Goal: Information Seeking & Learning: Find specific fact

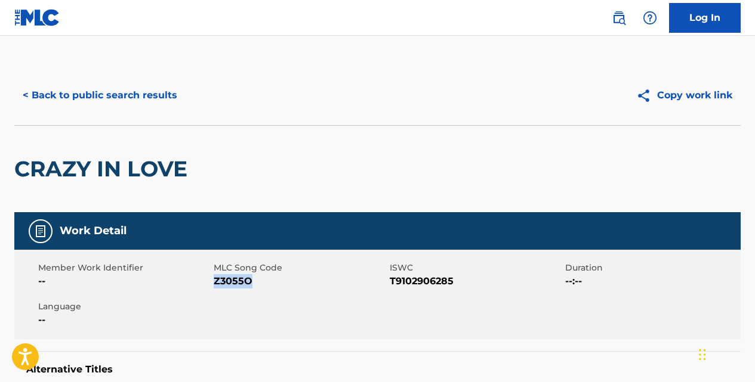
click at [156, 87] on button "< Back to public search results" at bounding box center [99, 96] width 171 height 30
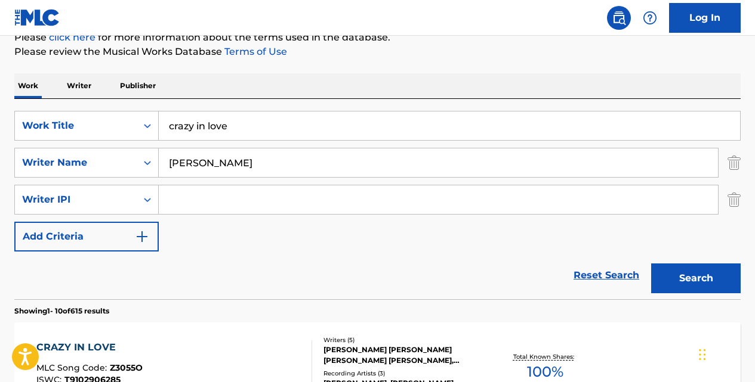
scroll to position [153, 0]
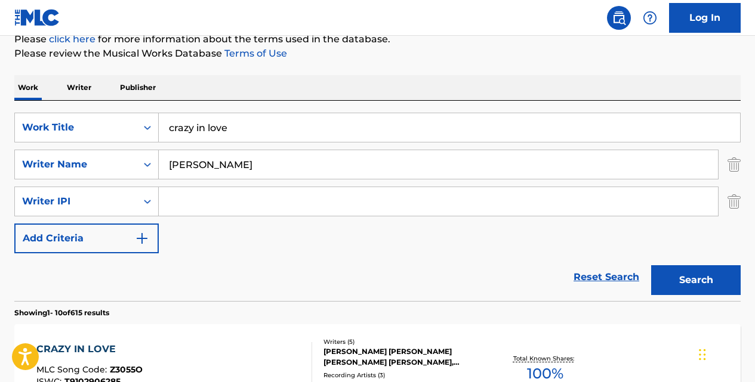
click at [235, 118] on input "crazy in love" at bounding box center [449, 127] width 581 height 29
type input "c"
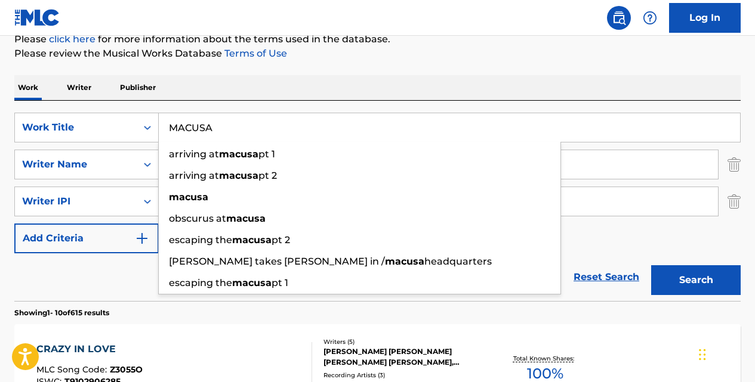
type input "MACUSA"
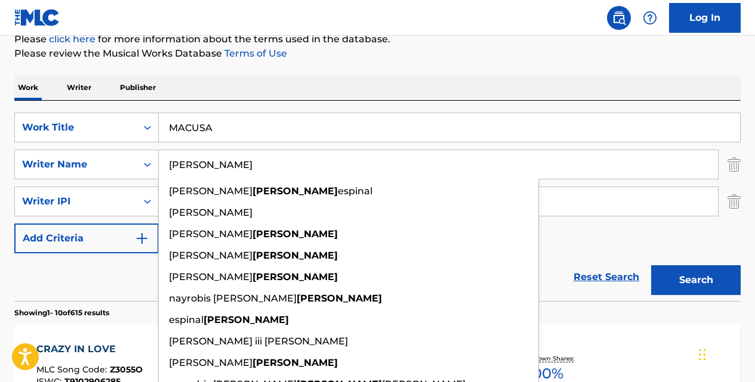
type input "[PERSON_NAME]"
click at [651, 265] on button "Search" at bounding box center [695, 280] width 89 height 30
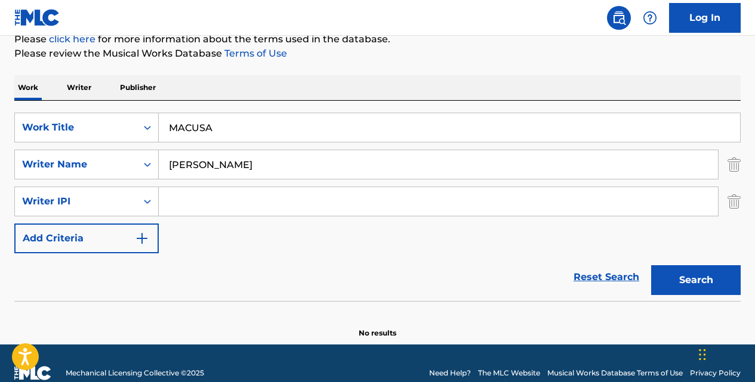
click at [225, 122] on input "MACUSA" at bounding box center [449, 127] width 581 height 29
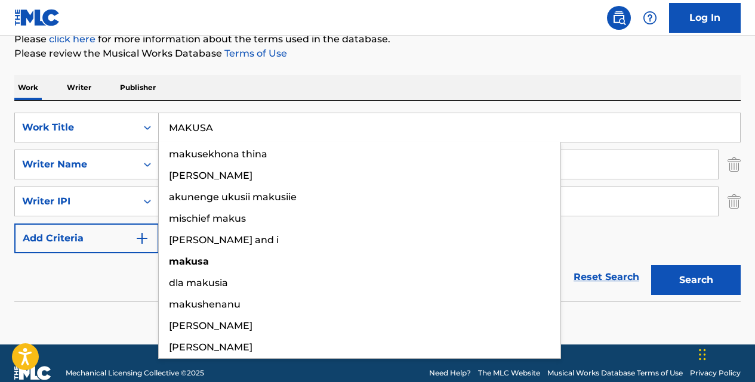
click at [651, 265] on button "Search" at bounding box center [695, 280] width 89 height 30
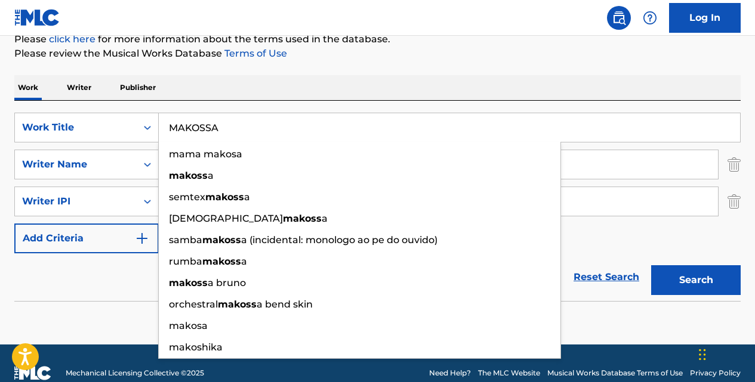
click at [651, 265] on button "Search" at bounding box center [695, 280] width 89 height 30
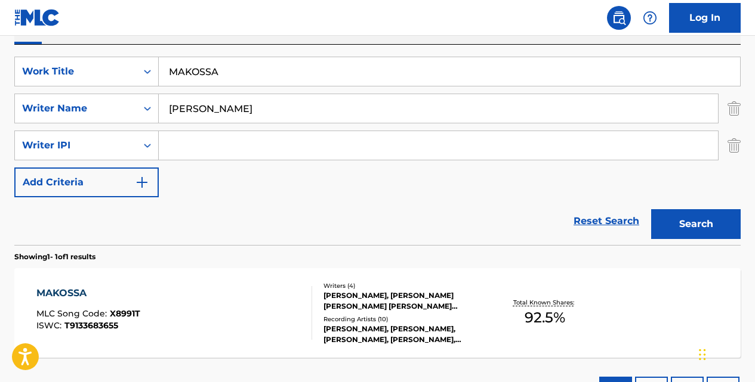
scroll to position [192, 0]
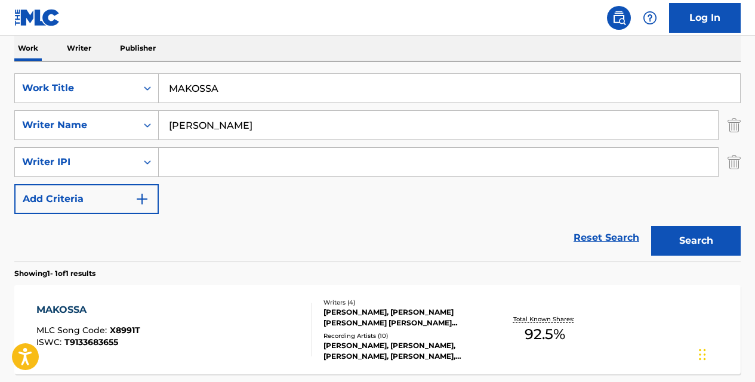
click at [191, 89] on input "MAKOSSA" at bounding box center [449, 88] width 581 height 29
click at [651, 226] on button "Search" at bounding box center [695, 241] width 89 height 30
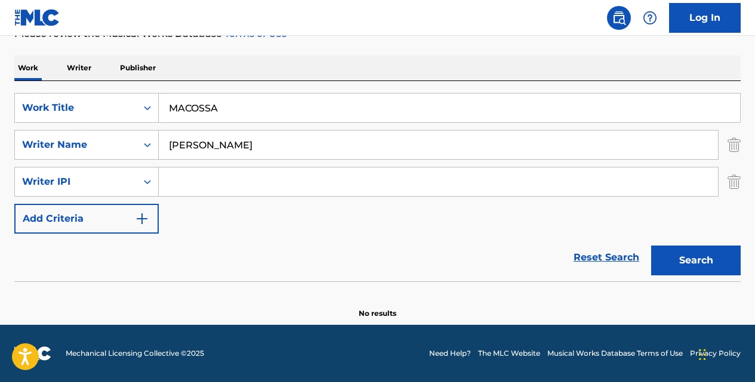
scroll to position [172, 0]
click at [651, 246] on button "Search" at bounding box center [695, 261] width 89 height 30
click at [211, 107] on input "MACUSSA" at bounding box center [449, 108] width 581 height 29
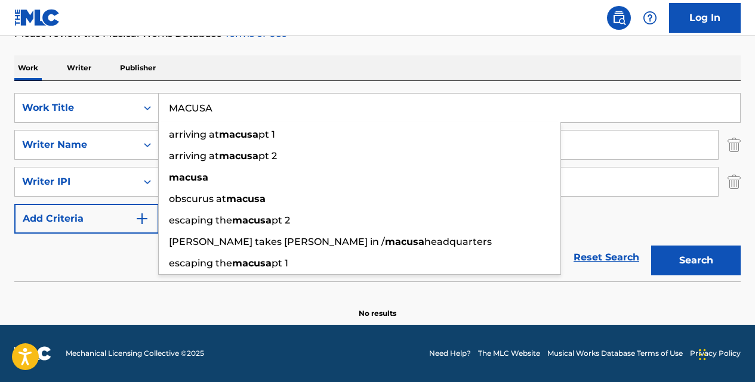
click at [651, 246] on button "Search" at bounding box center [695, 261] width 89 height 30
click at [594, 110] on input "MACUSA" at bounding box center [449, 108] width 581 height 29
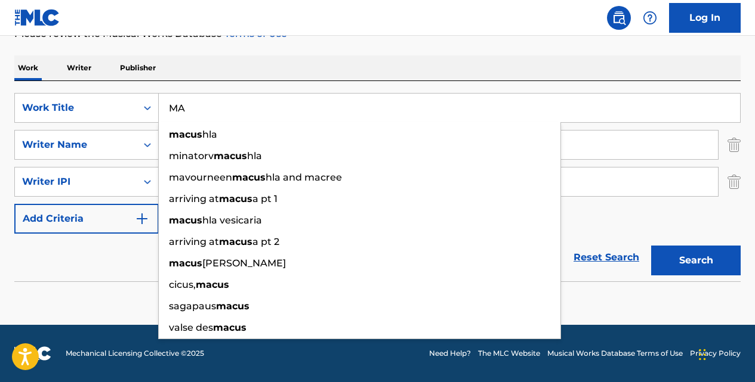
type input "M"
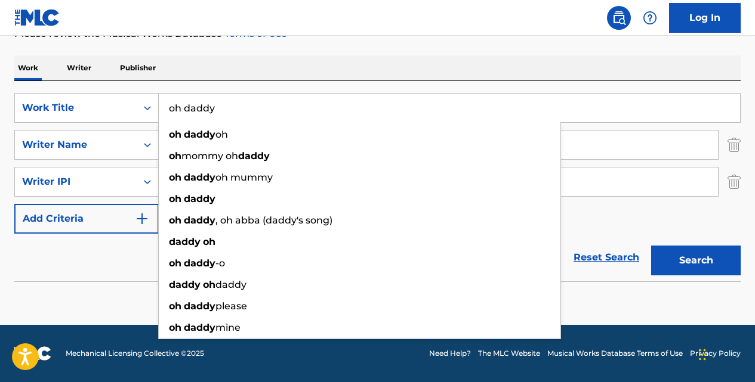
type input "oh daddy"
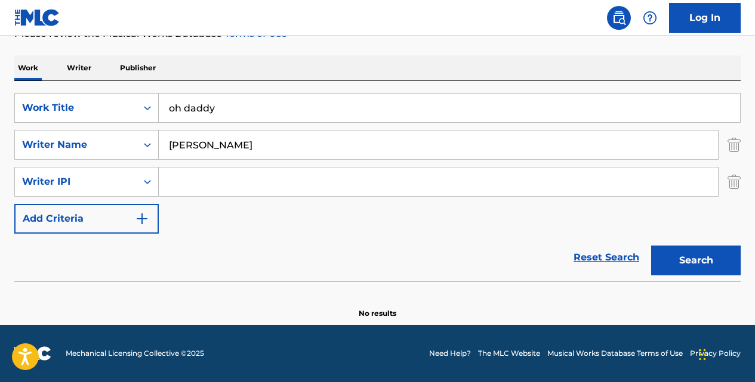
click at [651, 246] on button "Search" at bounding box center [695, 261] width 89 height 30
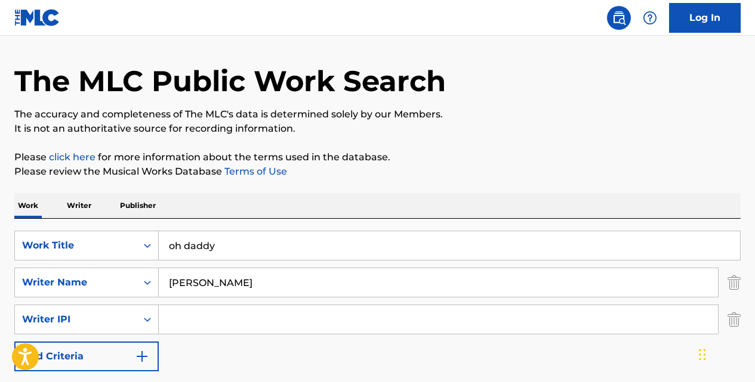
scroll to position [0, 0]
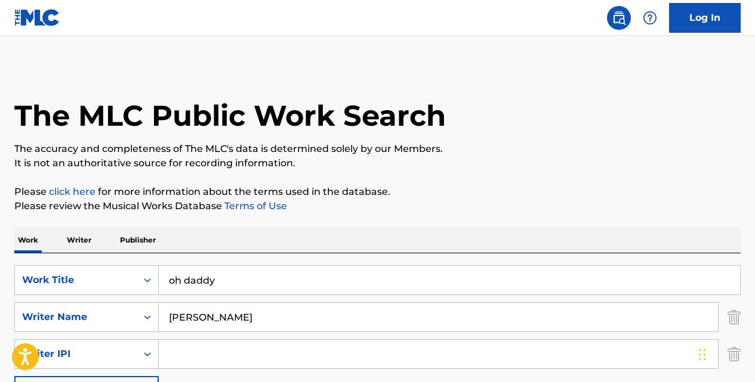
click at [256, 306] on input "[PERSON_NAME]" at bounding box center [438, 317] width 559 height 29
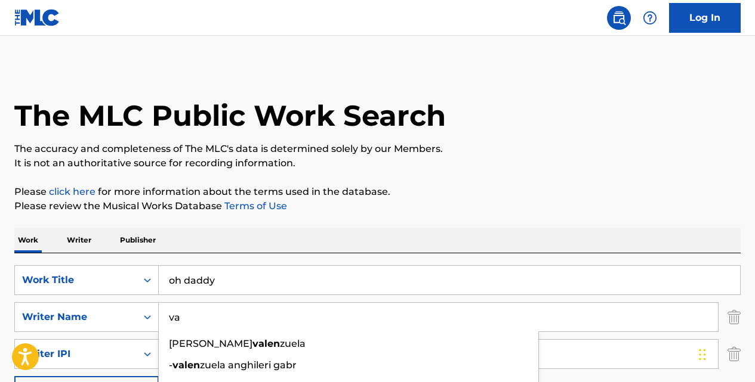
type input "v"
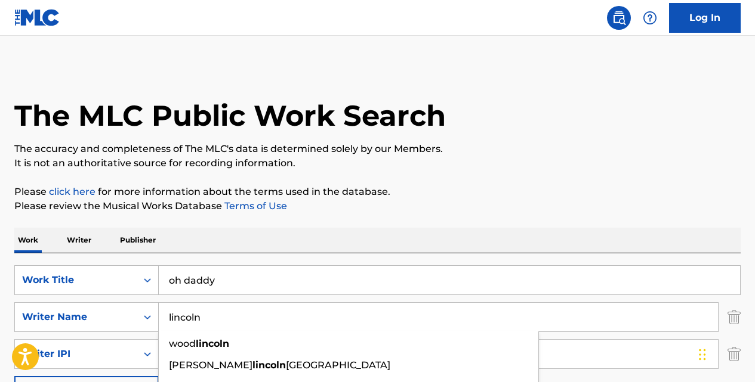
type input "lincoln"
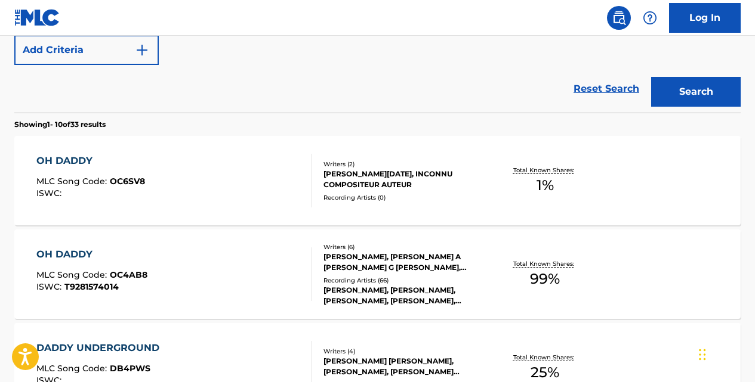
scroll to position [342, 0]
click at [91, 256] on div "OH DADDY" at bounding box center [91, 254] width 111 height 14
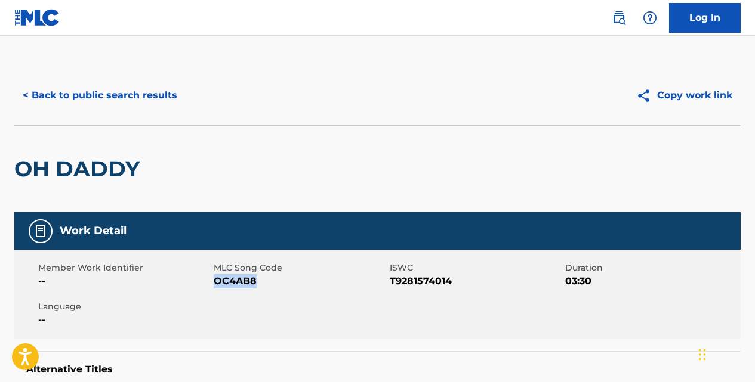
drag, startPoint x: 256, startPoint y: 280, endPoint x: 215, endPoint y: 279, distance: 40.6
click at [215, 279] on span "OC4AB8" at bounding box center [300, 281] width 172 height 14
copy span "OC4AB8"
click at [165, 103] on button "< Back to public search results" at bounding box center [99, 96] width 171 height 30
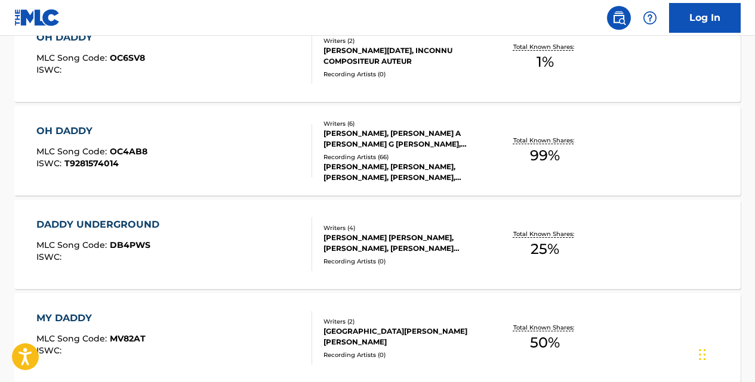
scroll to position [467, 0]
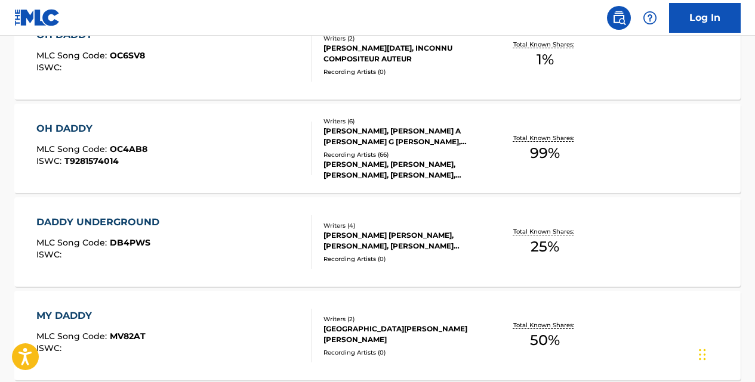
click at [121, 88] on div "OH DADDY MLC Song Code : OC6SV8 ISWC : Writers ( 2 ) [PERSON_NAME][DATE], INCON…" at bounding box center [377, 54] width 726 height 89
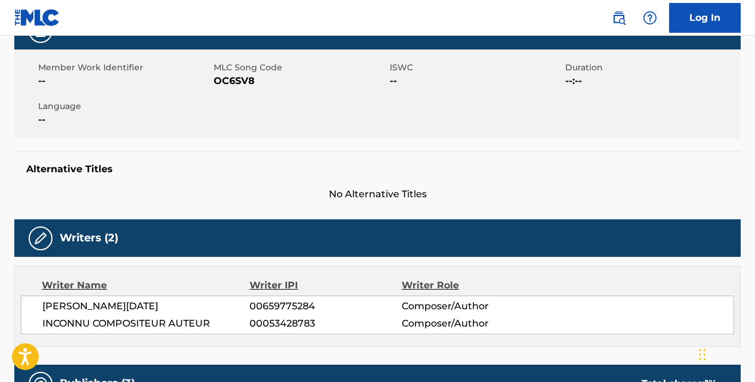
scroll to position [199, 0]
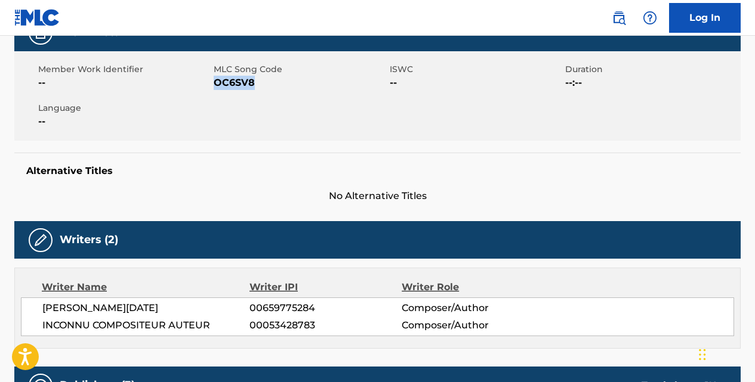
drag, startPoint x: 253, startPoint y: 85, endPoint x: 216, endPoint y: 81, distance: 37.2
click at [216, 81] on span "OC6SV8" at bounding box center [300, 83] width 172 height 14
copy span "OC6SV8"
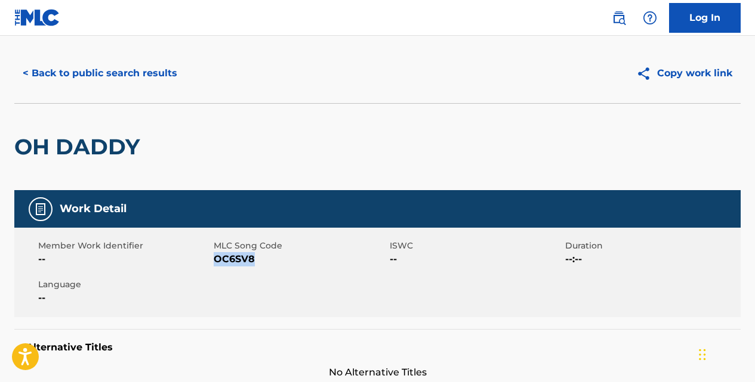
scroll to position [0, 0]
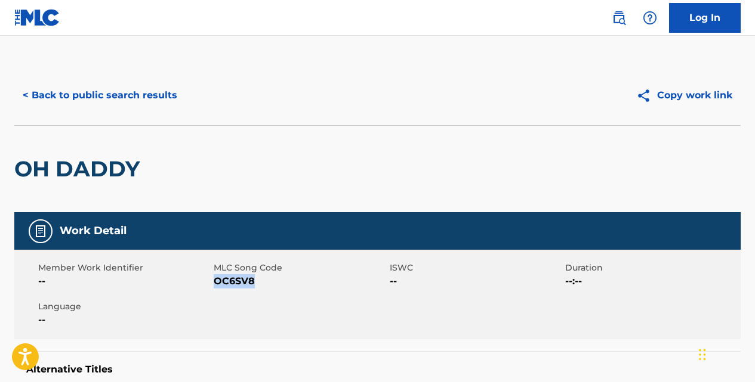
click at [174, 97] on button "< Back to public search results" at bounding box center [99, 96] width 171 height 30
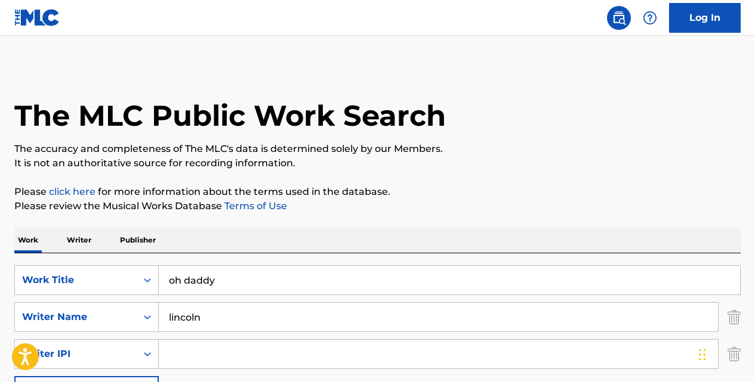
click at [243, 270] on input "oh daddy" at bounding box center [449, 280] width 581 height 29
type input "o"
paste input "PRESQUE"
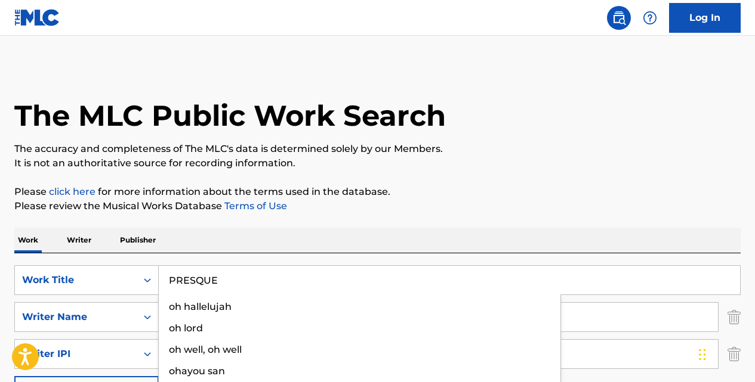
type input "PRESQUE"
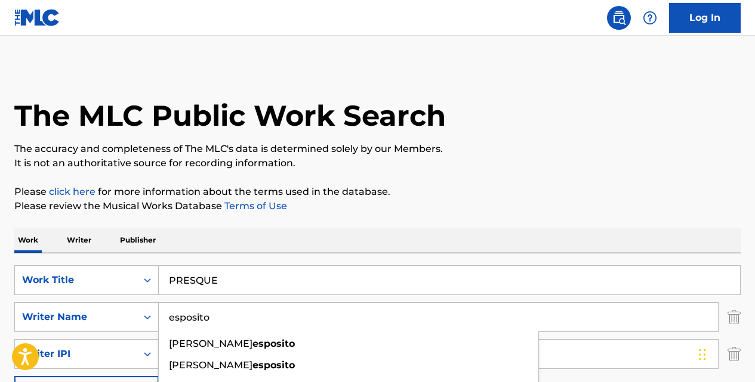
type input "esposito"
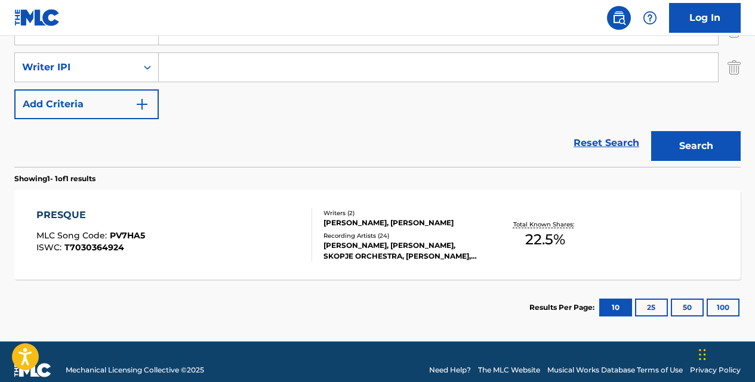
scroll to position [290, 0]
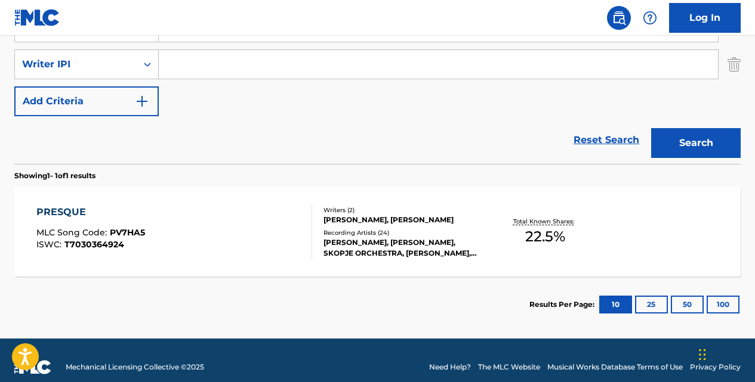
click at [67, 206] on div "PRESQUE" at bounding box center [90, 212] width 109 height 14
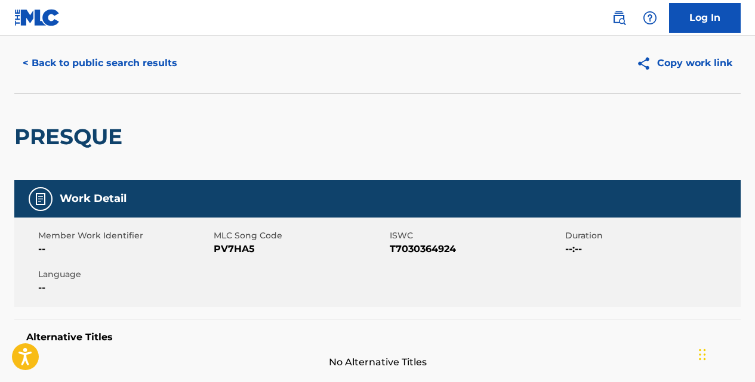
scroll to position [32, 0]
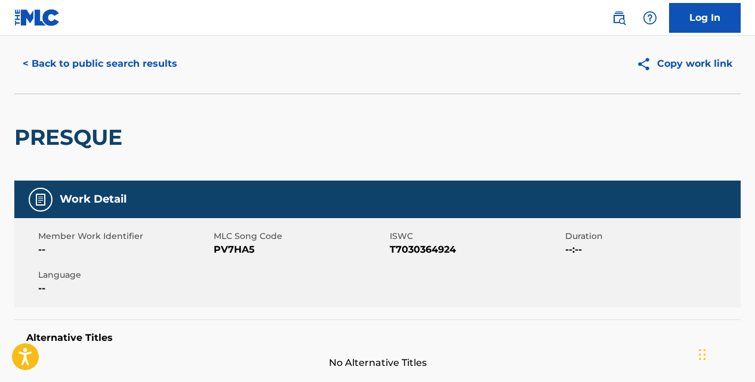
click at [170, 67] on button "< Back to public search results" at bounding box center [99, 64] width 171 height 30
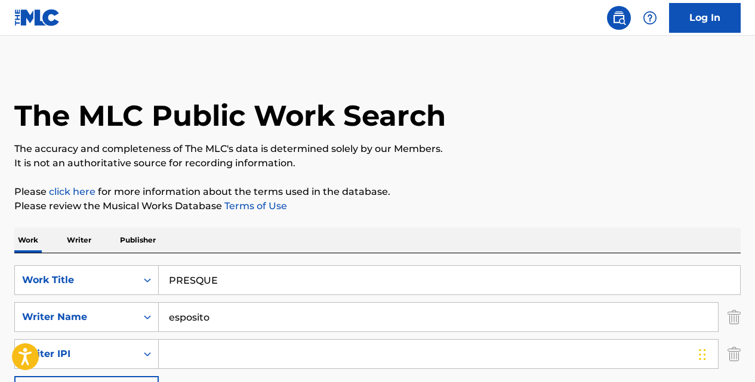
click at [253, 274] on input "PRESQUE" at bounding box center [449, 280] width 581 height 29
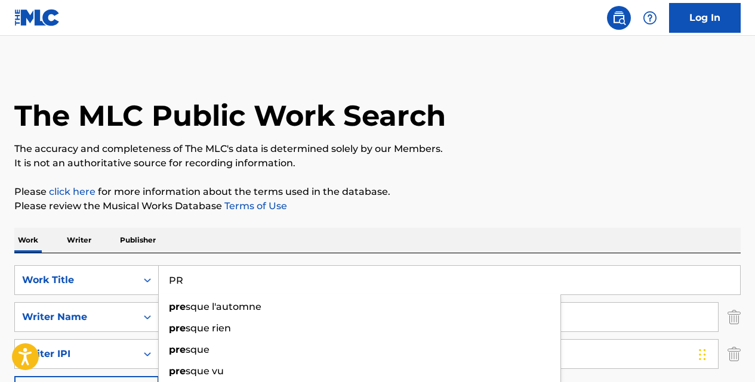
type input "P"
type input "que lio"
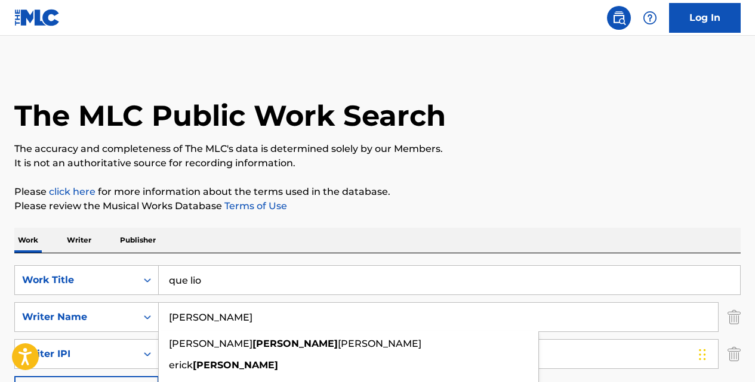
type input "[PERSON_NAME]"
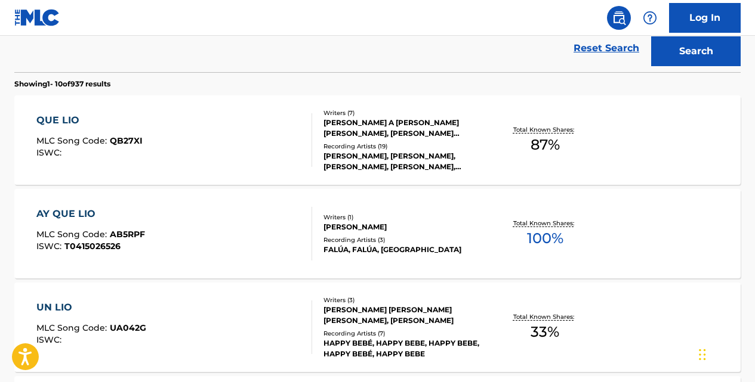
scroll to position [370, 0]
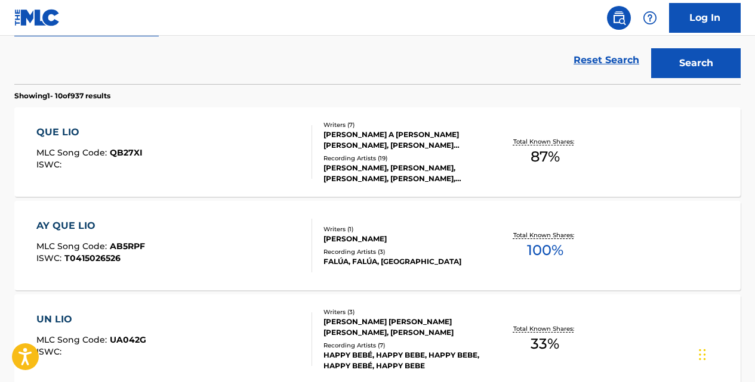
click at [73, 139] on div "QUE LIO" at bounding box center [89, 132] width 106 height 14
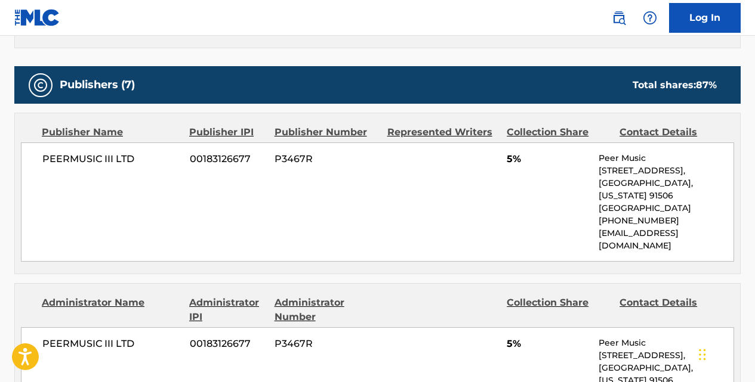
scroll to position [600, 0]
